Goal: Task Accomplishment & Management: Use online tool/utility

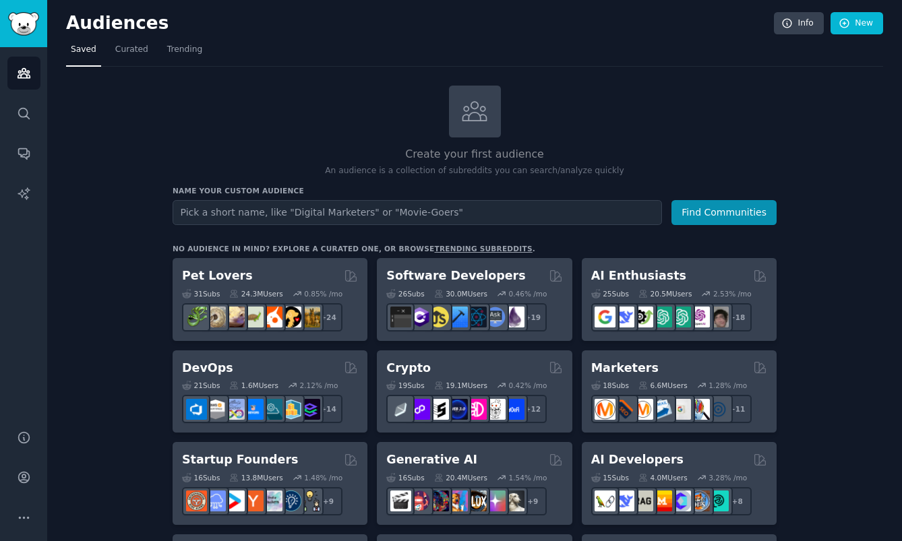
click at [454, 63] on nav "Saved Curated Trending" at bounding box center [474, 53] width 817 height 28
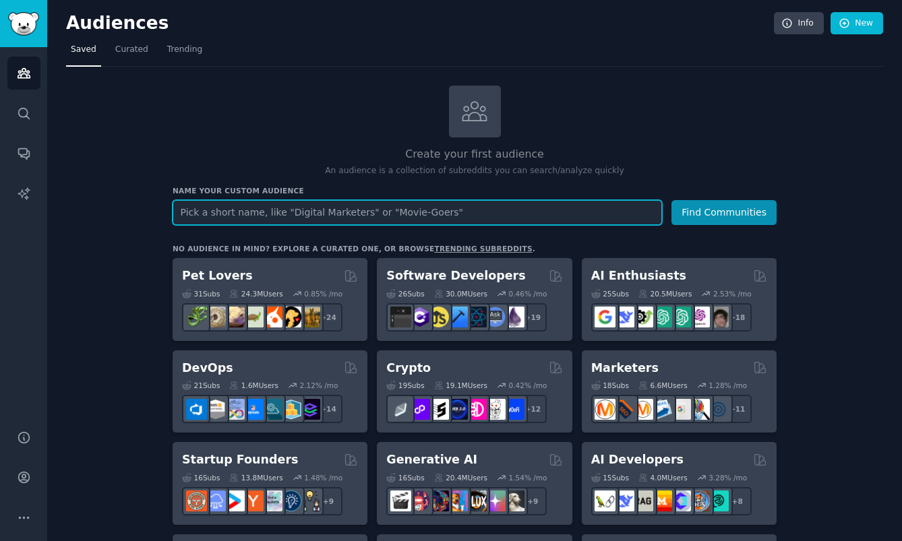
click at [480, 216] on input "text" at bounding box center [418, 212] width 490 height 25
type input "h"
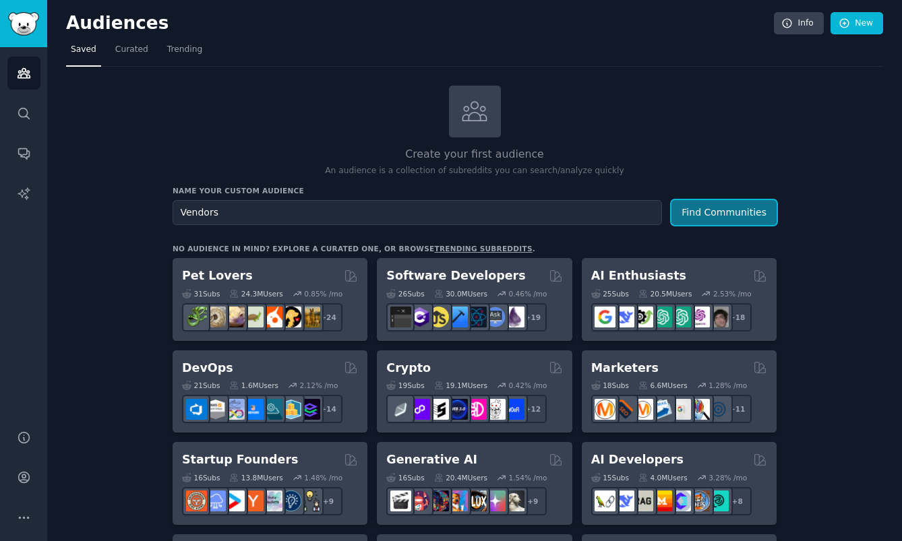
click at [755, 209] on button "Find Communities" at bounding box center [724, 212] width 105 height 25
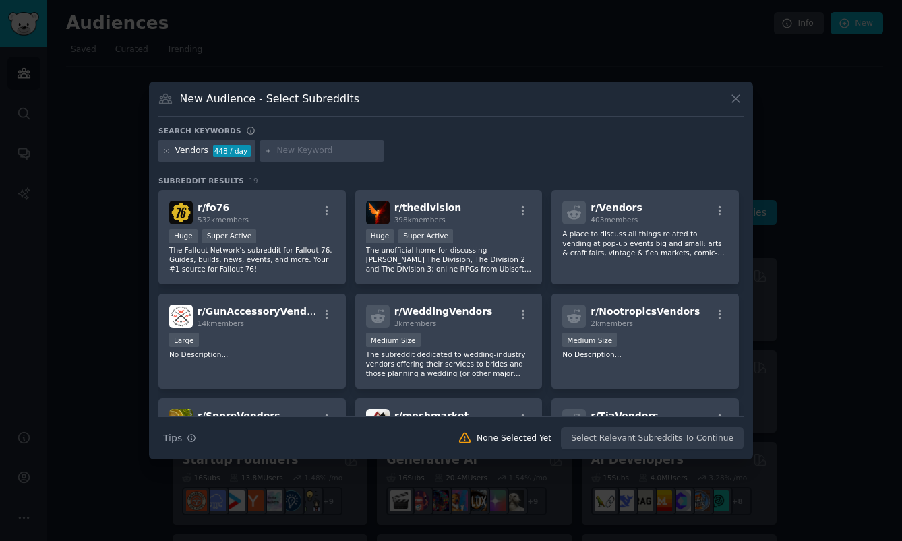
click at [732, 100] on icon at bounding box center [736, 99] width 14 height 14
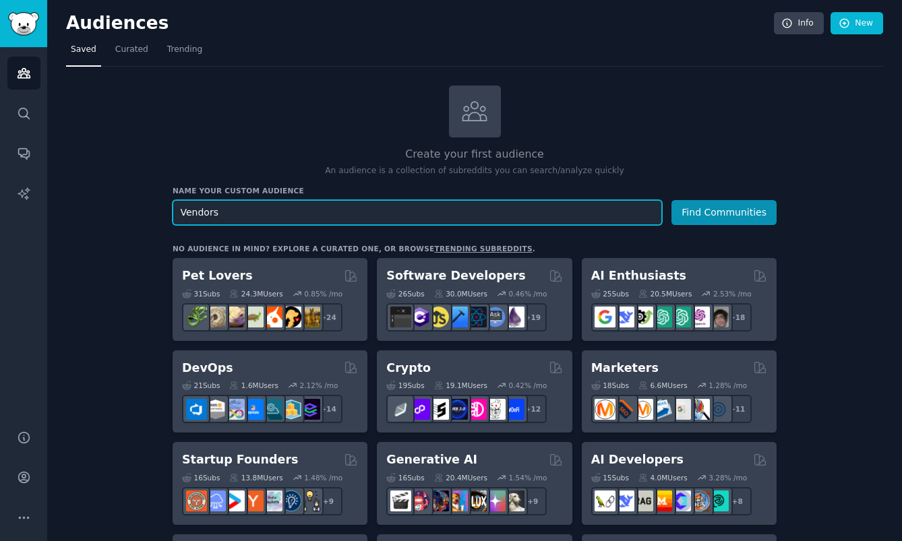
click at [372, 220] on input "Vendors" at bounding box center [418, 212] width 490 height 25
type input "V"
type input "Home Sellers"
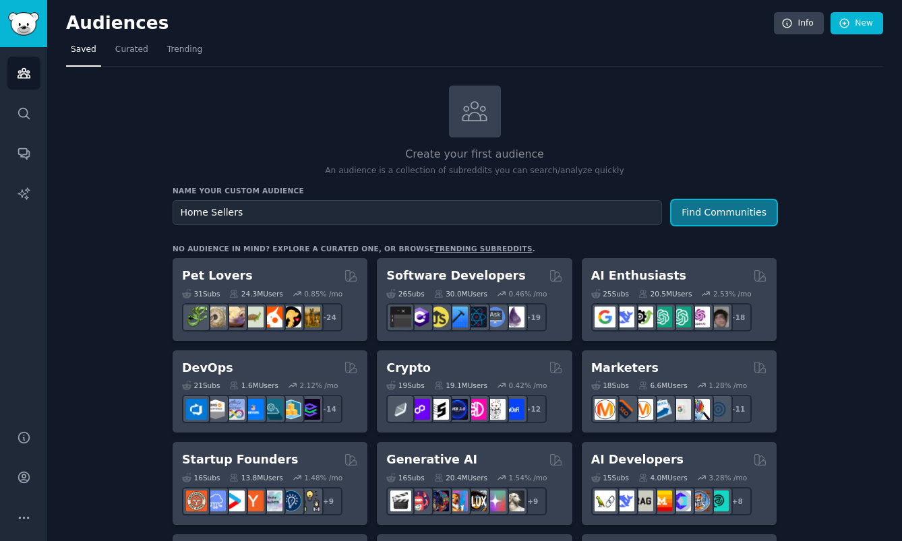
click at [704, 216] on button "Find Communities" at bounding box center [724, 212] width 105 height 25
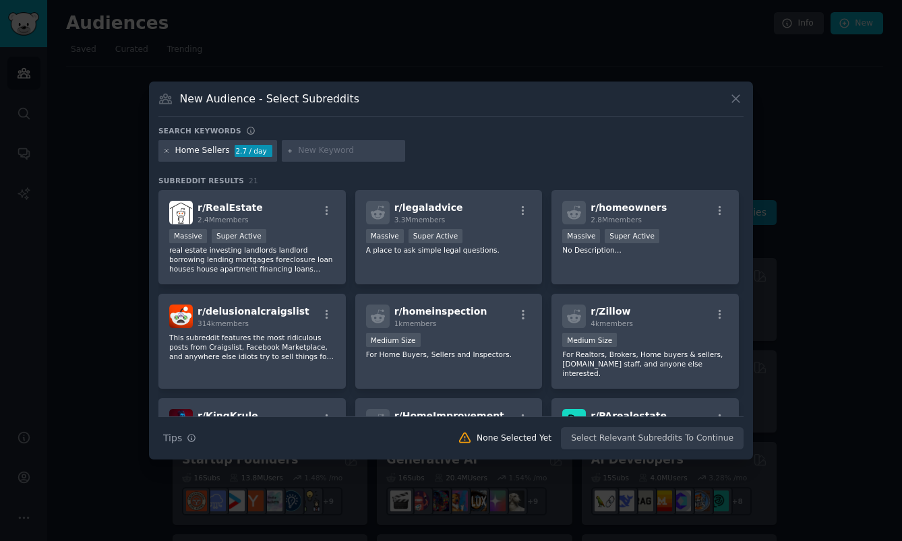
click at [167, 152] on icon at bounding box center [166, 151] width 7 height 7
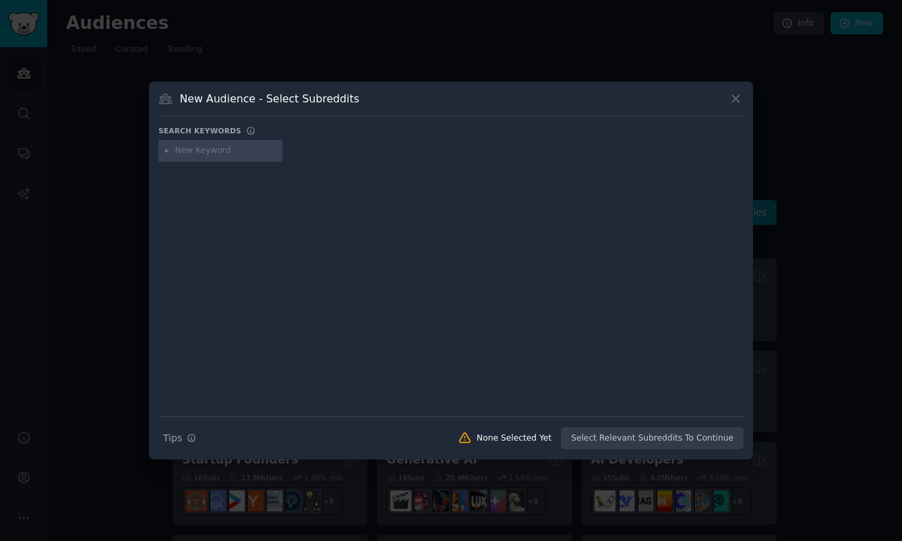
click at [216, 152] on input "text" at bounding box center [226, 151] width 102 height 12
type input "home sellers australia"
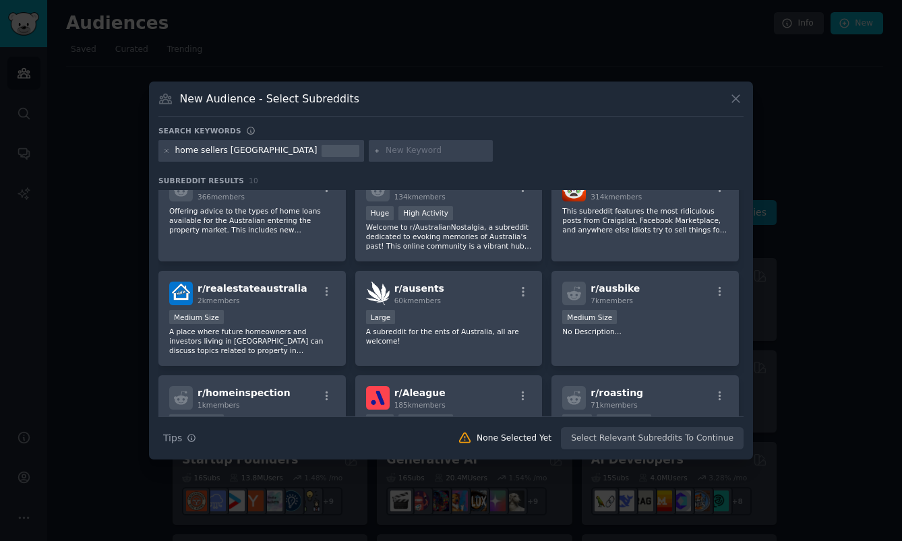
scroll to position [47, 0]
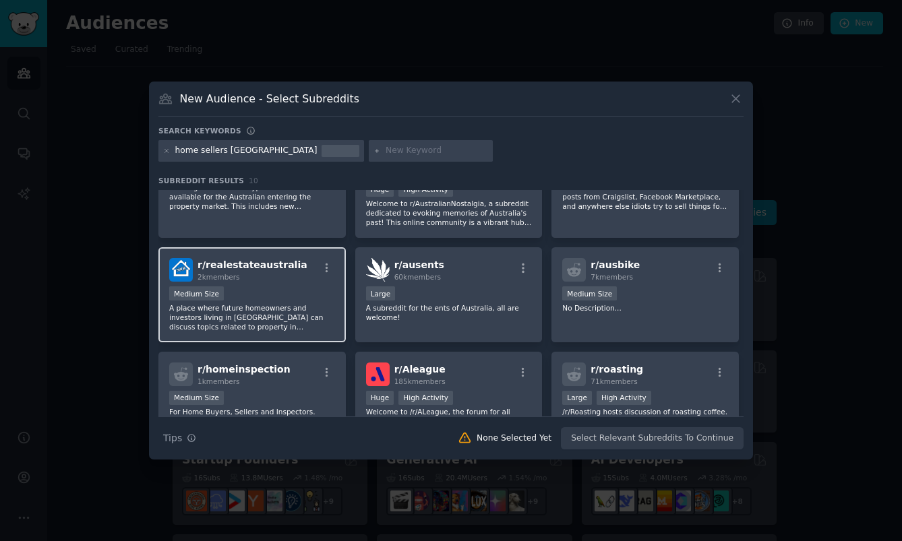
click at [272, 270] on span "r/ realestateaustralia" at bounding box center [253, 265] width 110 height 11
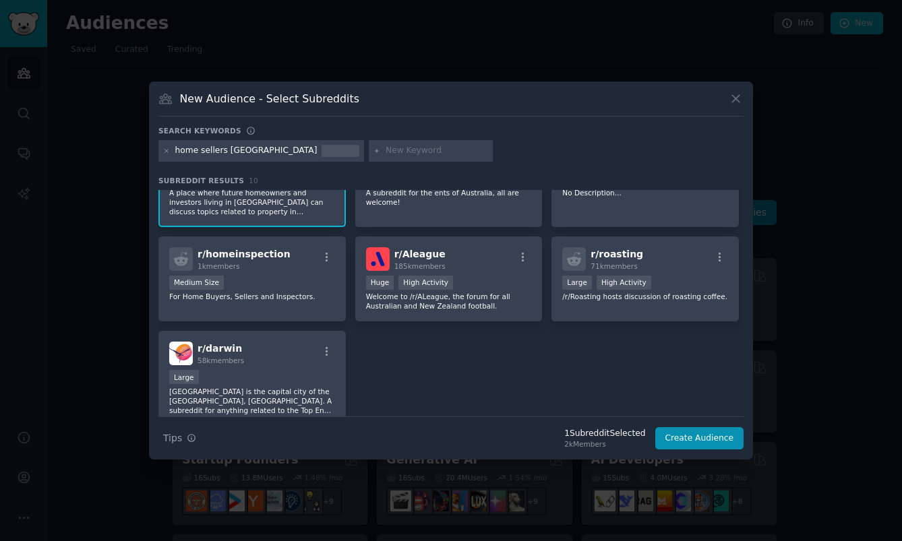
scroll to position [169, 0]
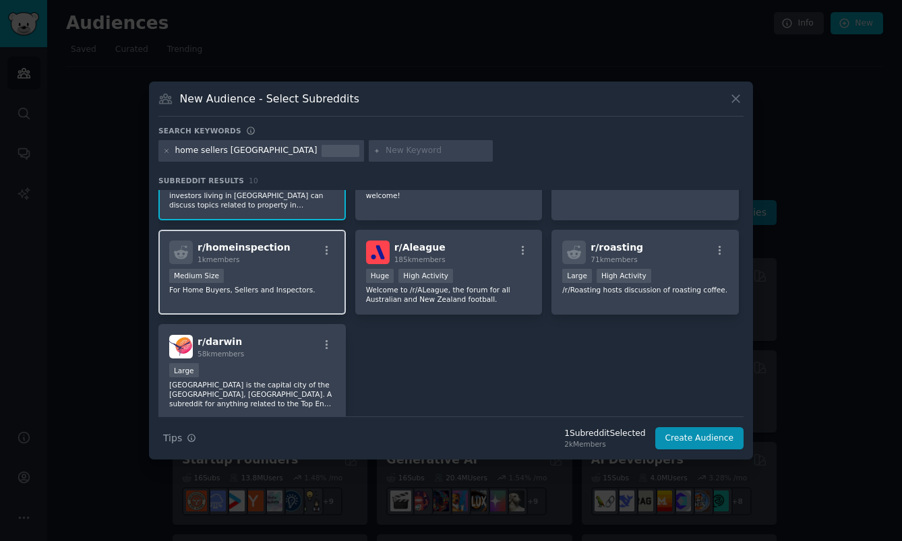
click at [301, 278] on div "Medium Size" at bounding box center [252, 277] width 166 height 17
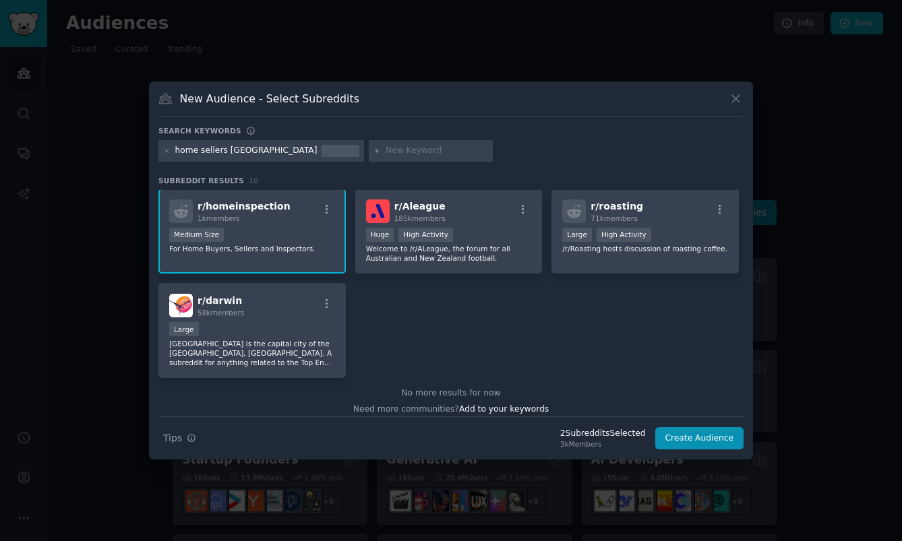
scroll to position [218, 0]
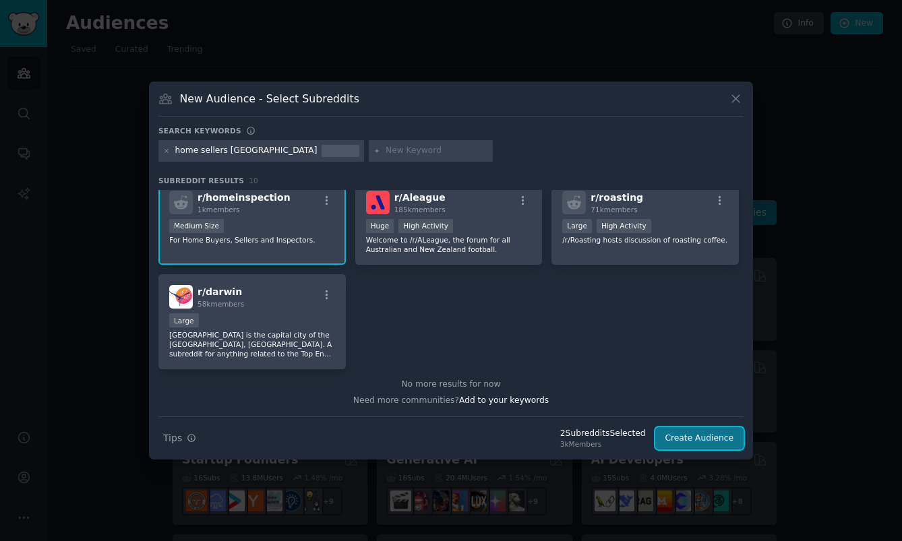
click at [689, 439] on button "Create Audience" at bounding box center [699, 439] width 89 height 23
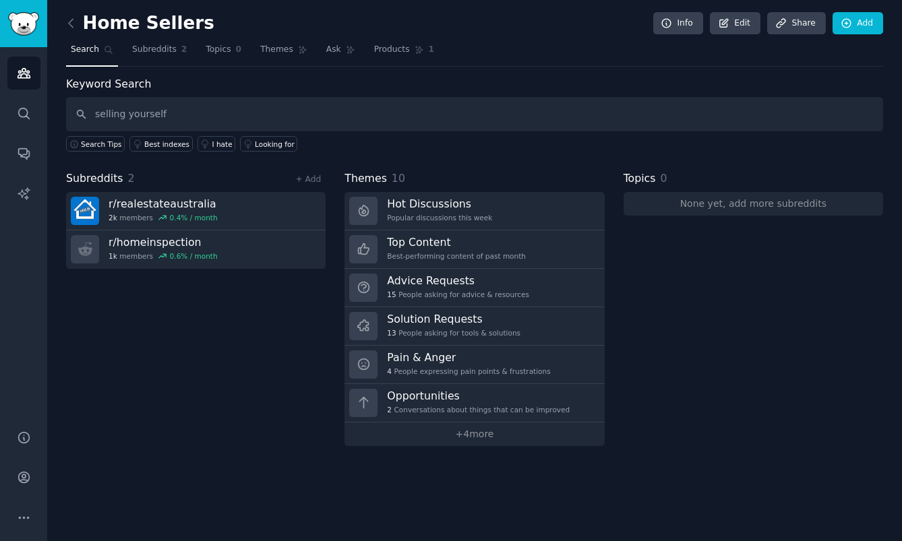
type input "selling yourself"
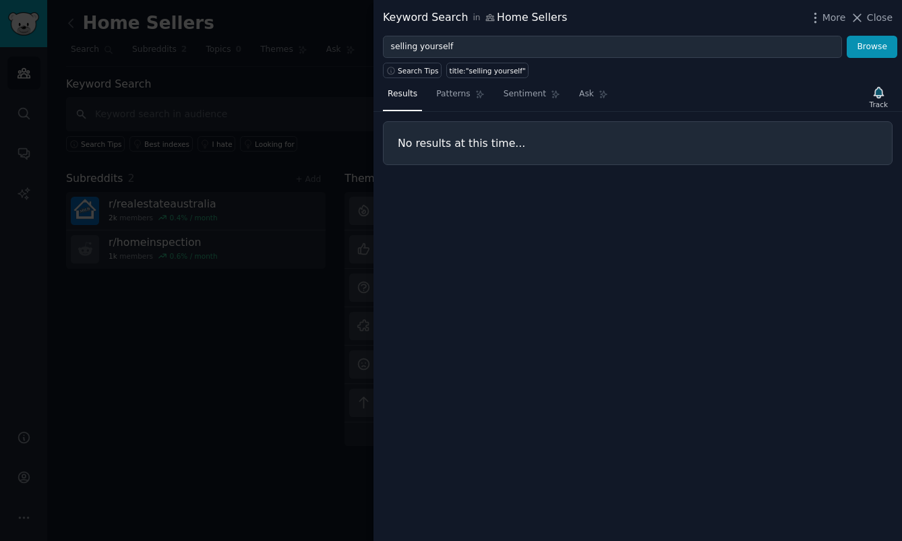
click at [198, 136] on div at bounding box center [451, 270] width 902 height 541
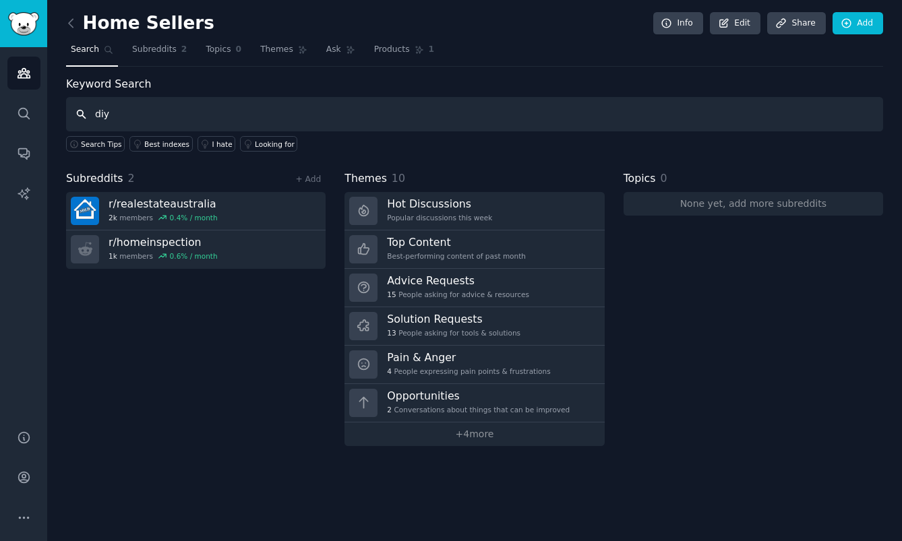
type input "diy"
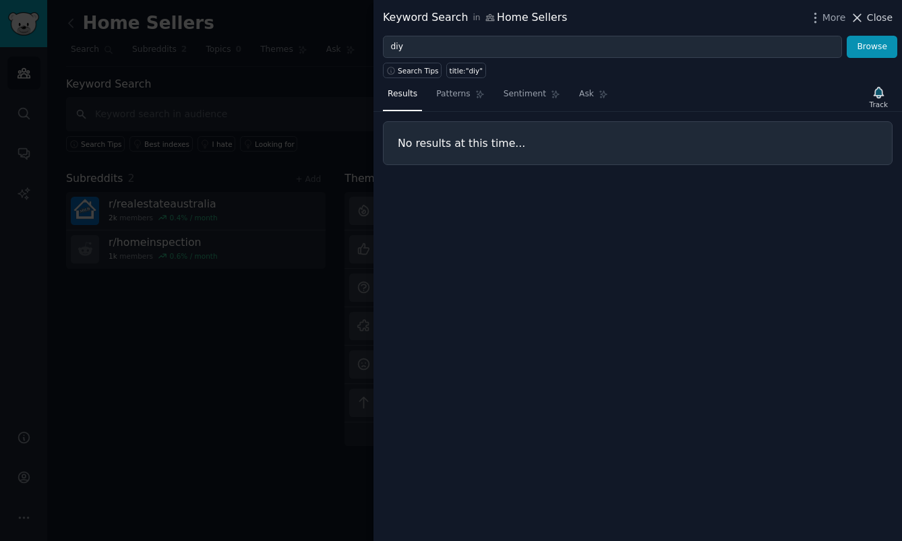
click at [870, 15] on span "Close" at bounding box center [880, 18] width 26 height 14
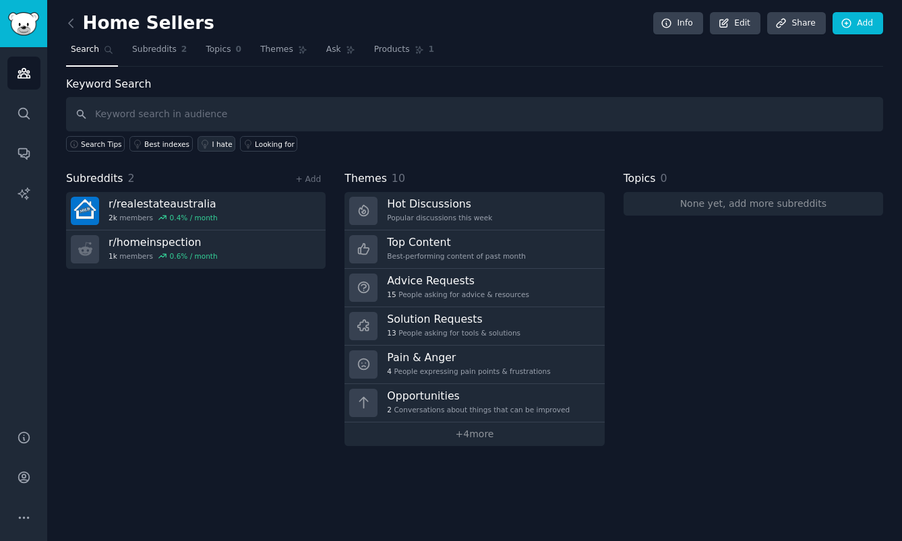
click at [219, 142] on div "I hate" at bounding box center [222, 144] width 20 height 9
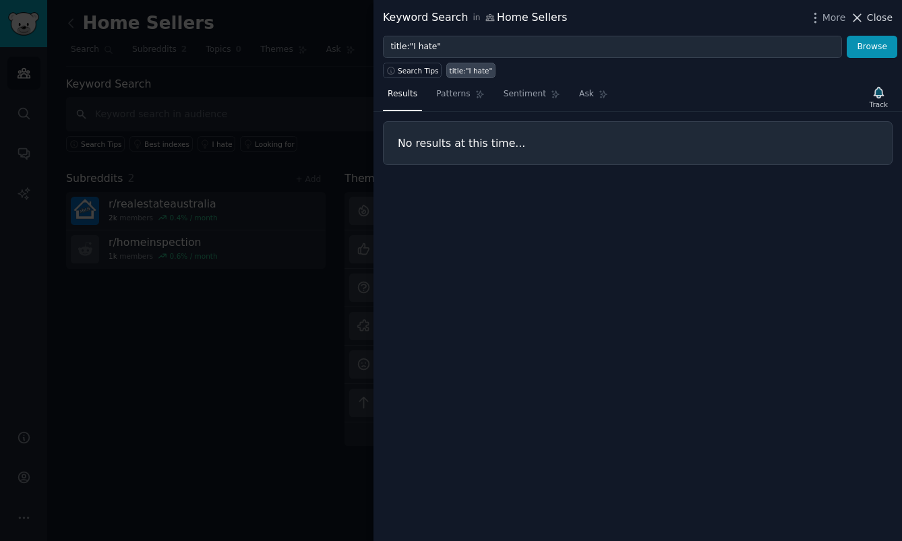
click at [879, 20] on span "Close" at bounding box center [880, 18] width 26 height 14
